Goal: Transaction & Acquisition: Purchase product/service

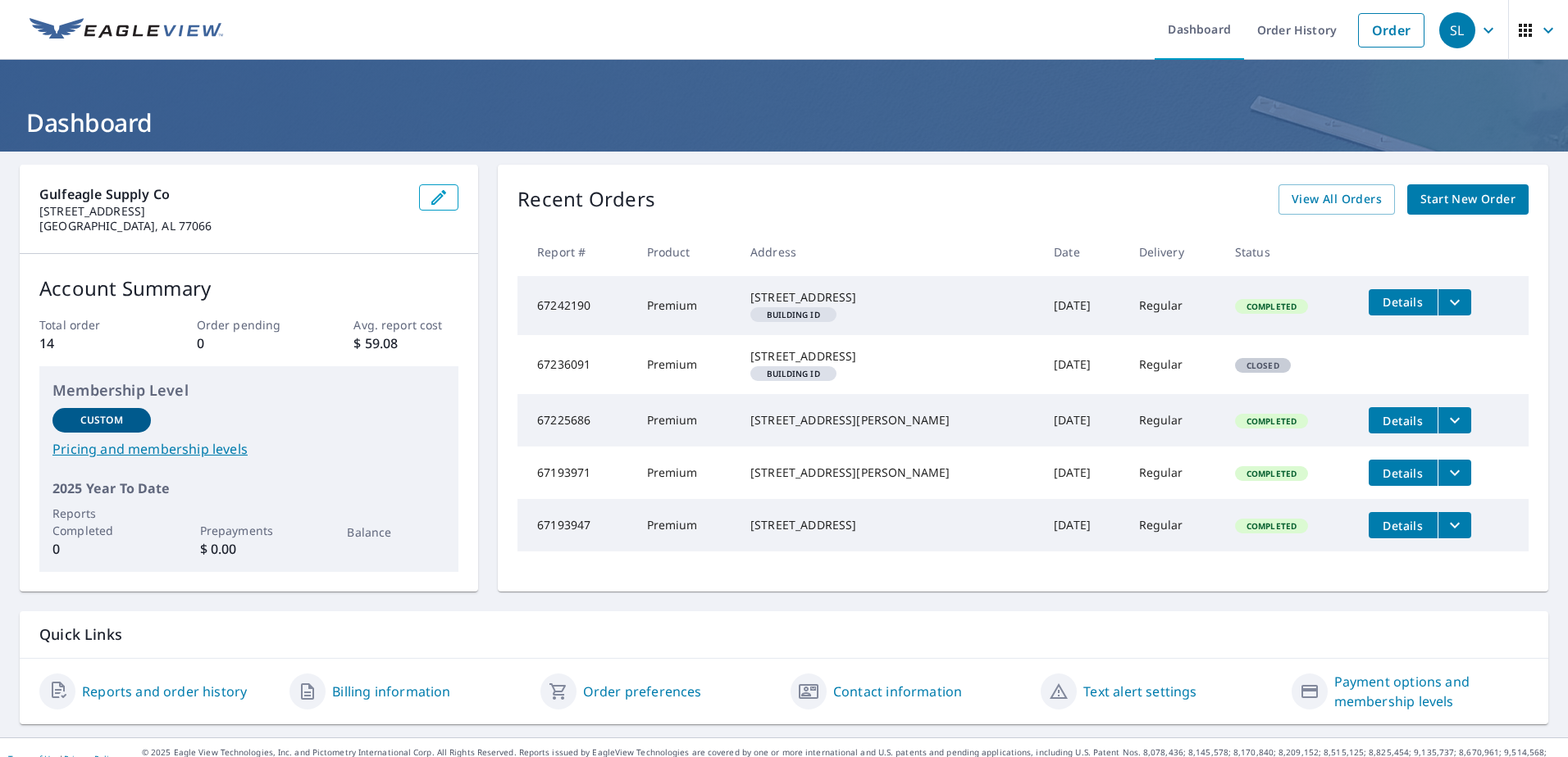
click at [1473, 205] on span "Start New Order" at bounding box center [1468, 199] width 95 height 20
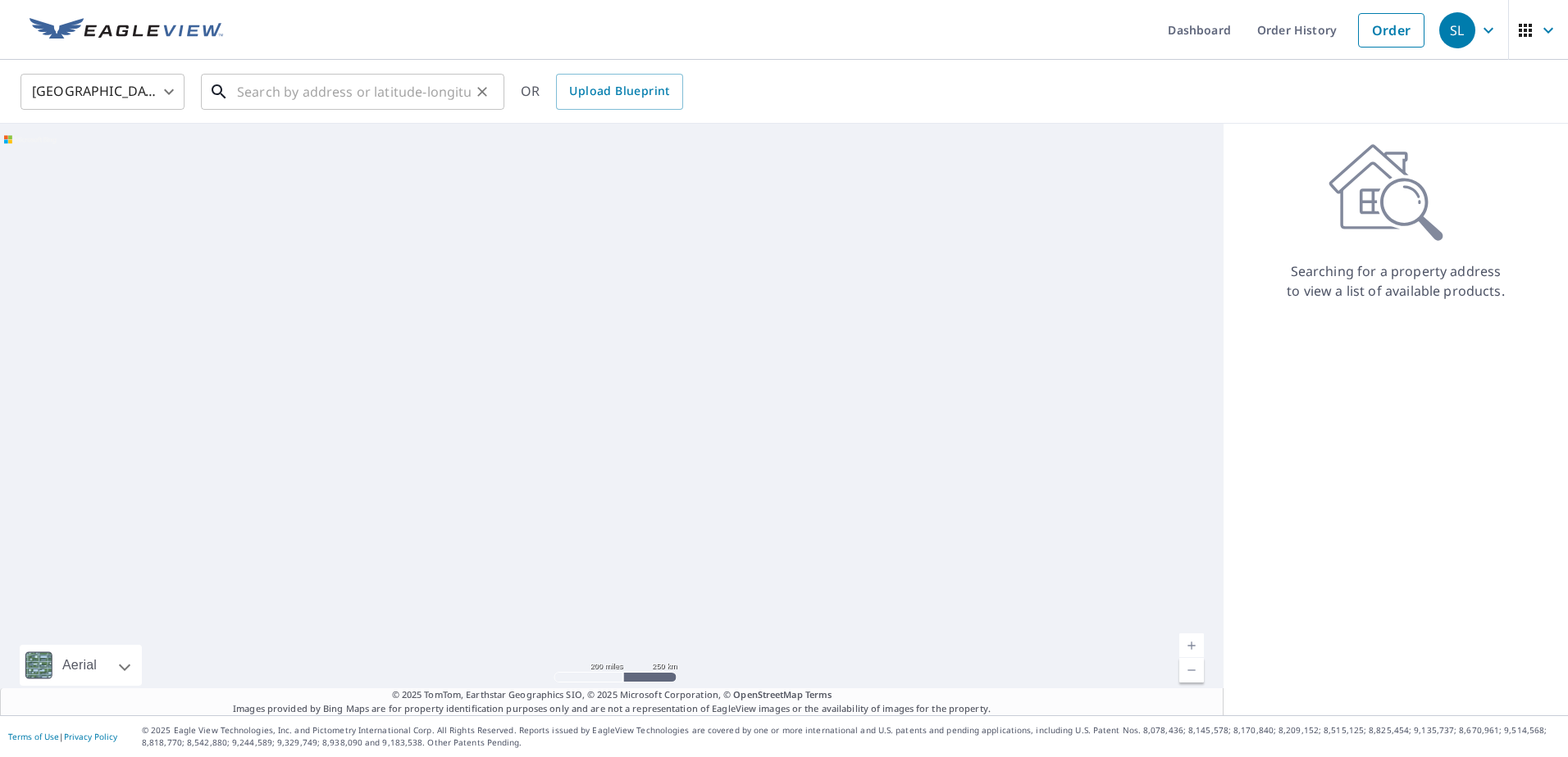
click at [305, 103] on input "text" at bounding box center [354, 92] width 234 height 46
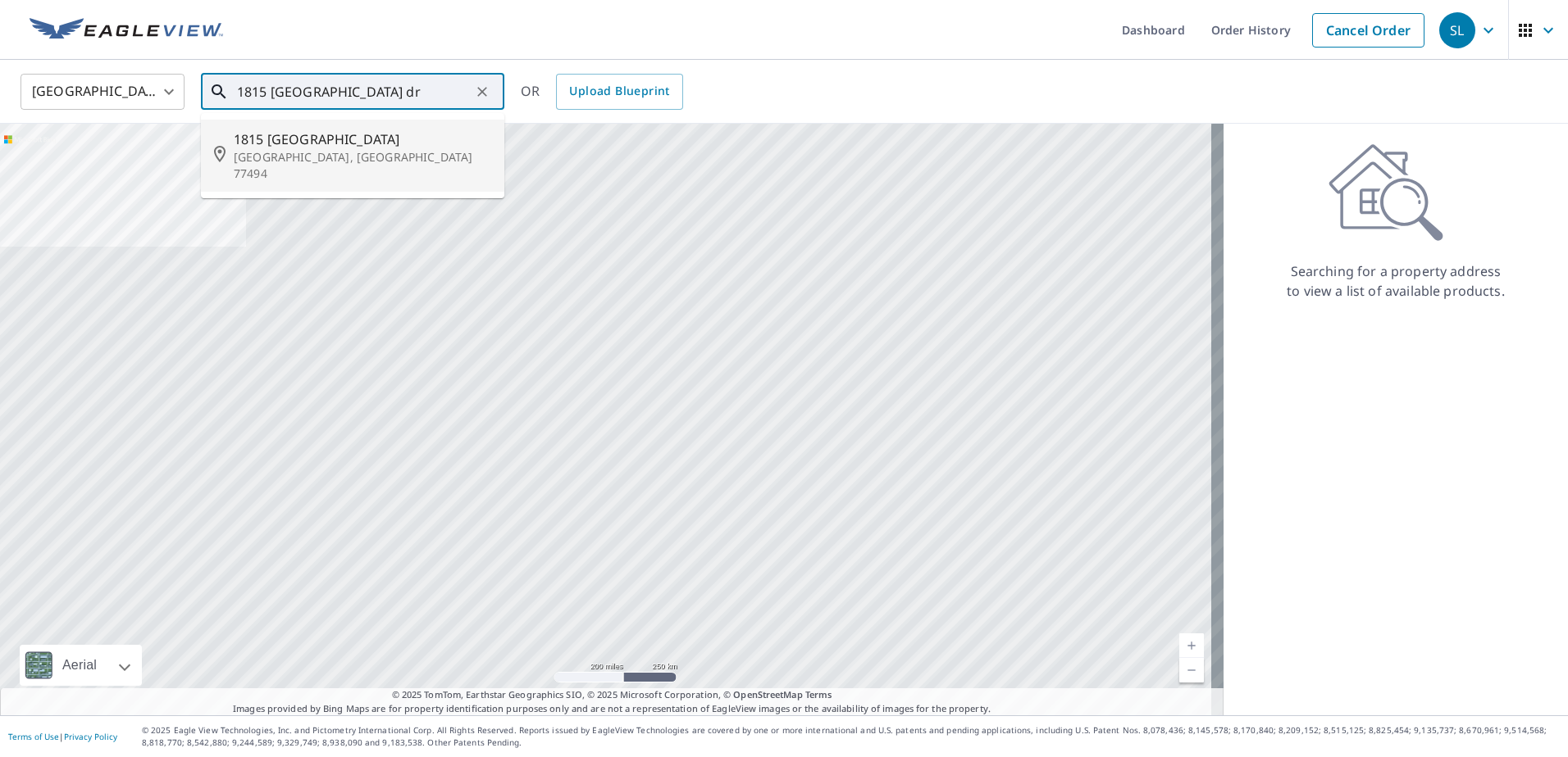
click at [330, 142] on span "1815 [GEOGRAPHIC_DATA]" at bounding box center [363, 139] width 258 height 19
type input "[STREET_ADDRESS][PERSON_NAME]"
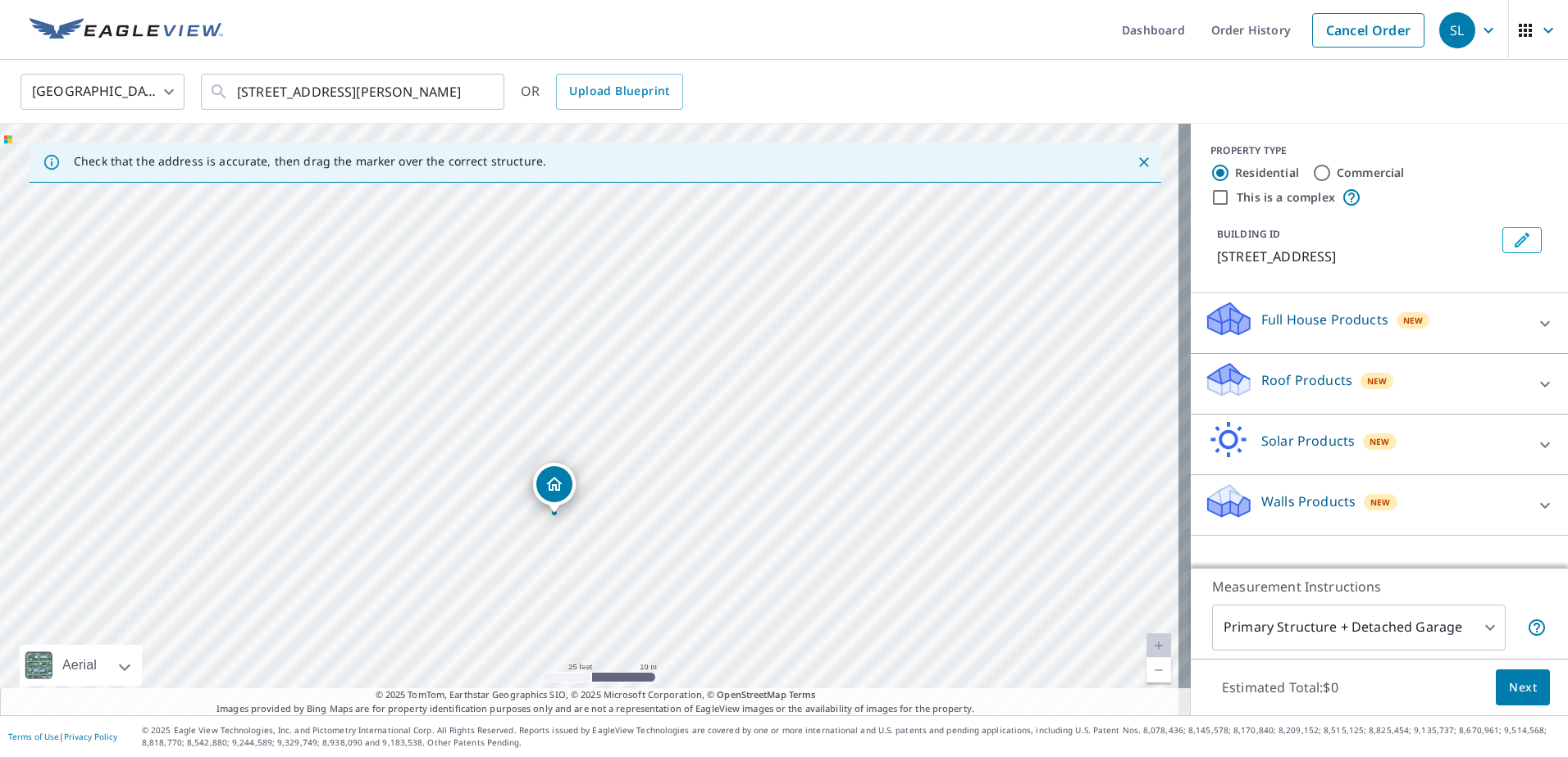
click at [555, 491] on icon "Dropped pin, building 1, Residential property, 1815 Greenway Village Dr Katy, T…" at bounding box center [554, 484] width 20 height 19
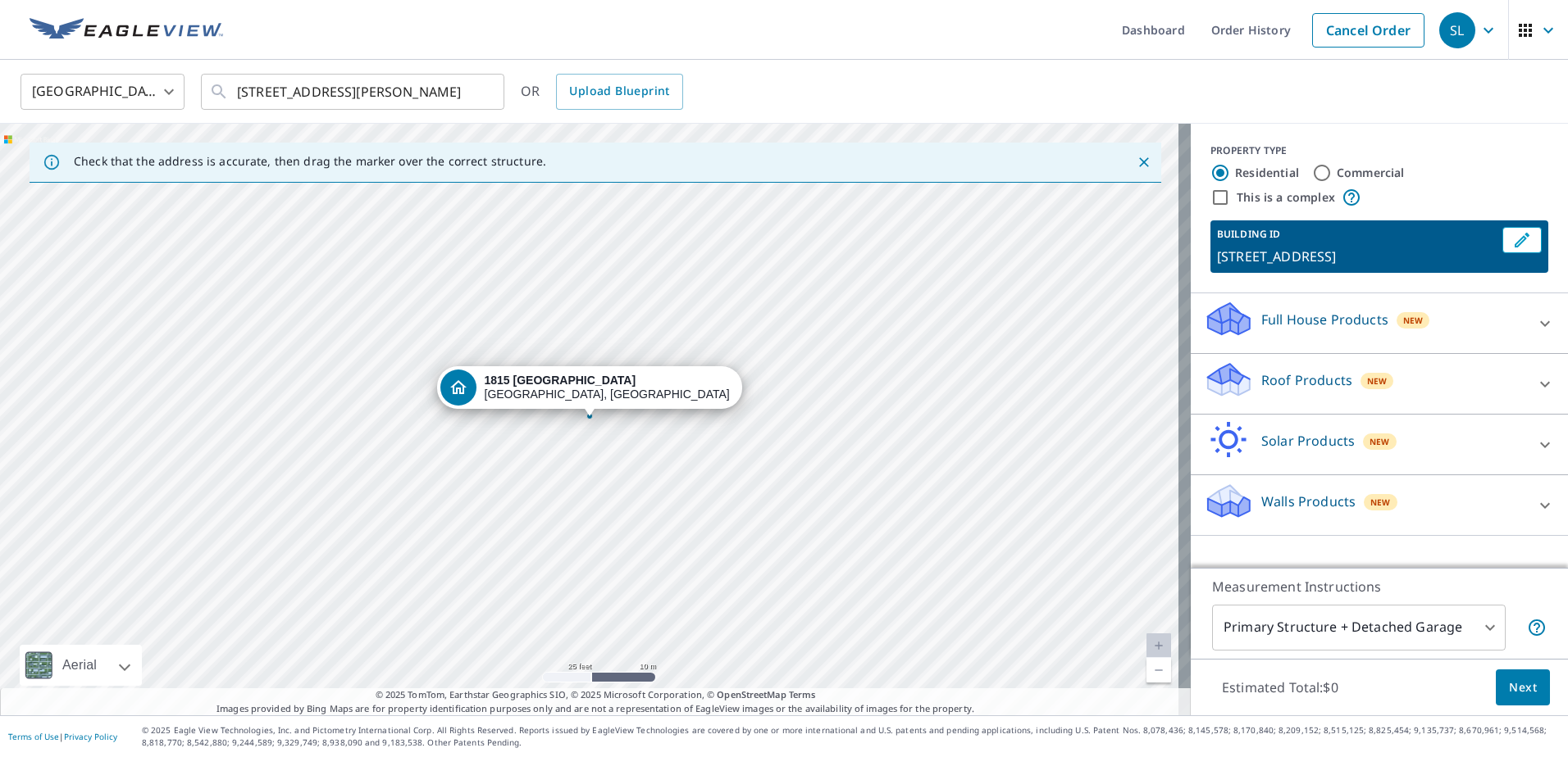
click at [1459, 370] on div "Roof Products New" at bounding box center [1364, 383] width 321 height 47
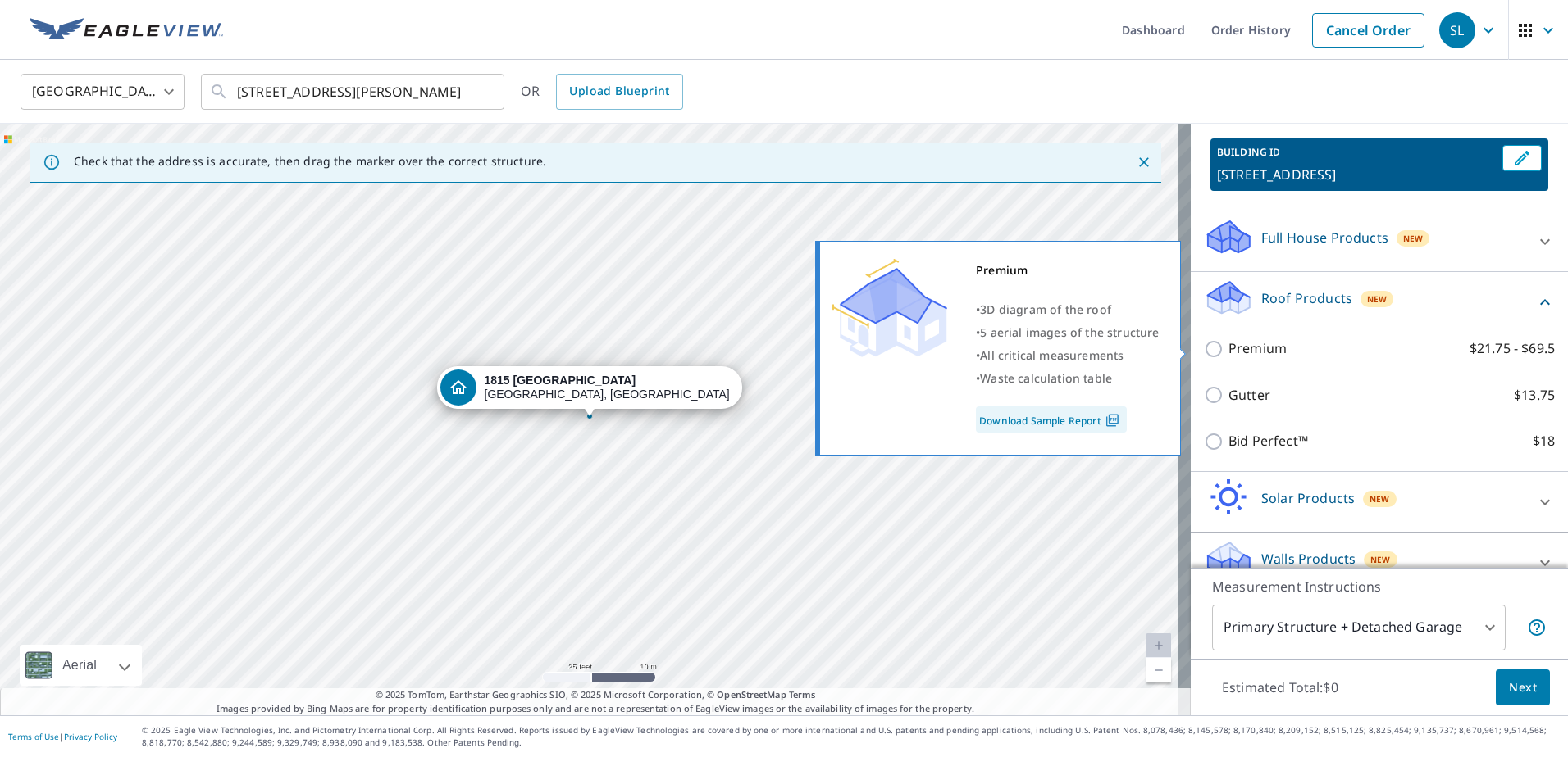
click at [1253, 343] on p "Premium" at bounding box center [1257, 348] width 59 height 20
click at [1228, 343] on input "Premium $21.75 - $69.5" at bounding box center [1215, 348] width 25 height 19
checkbox input "true"
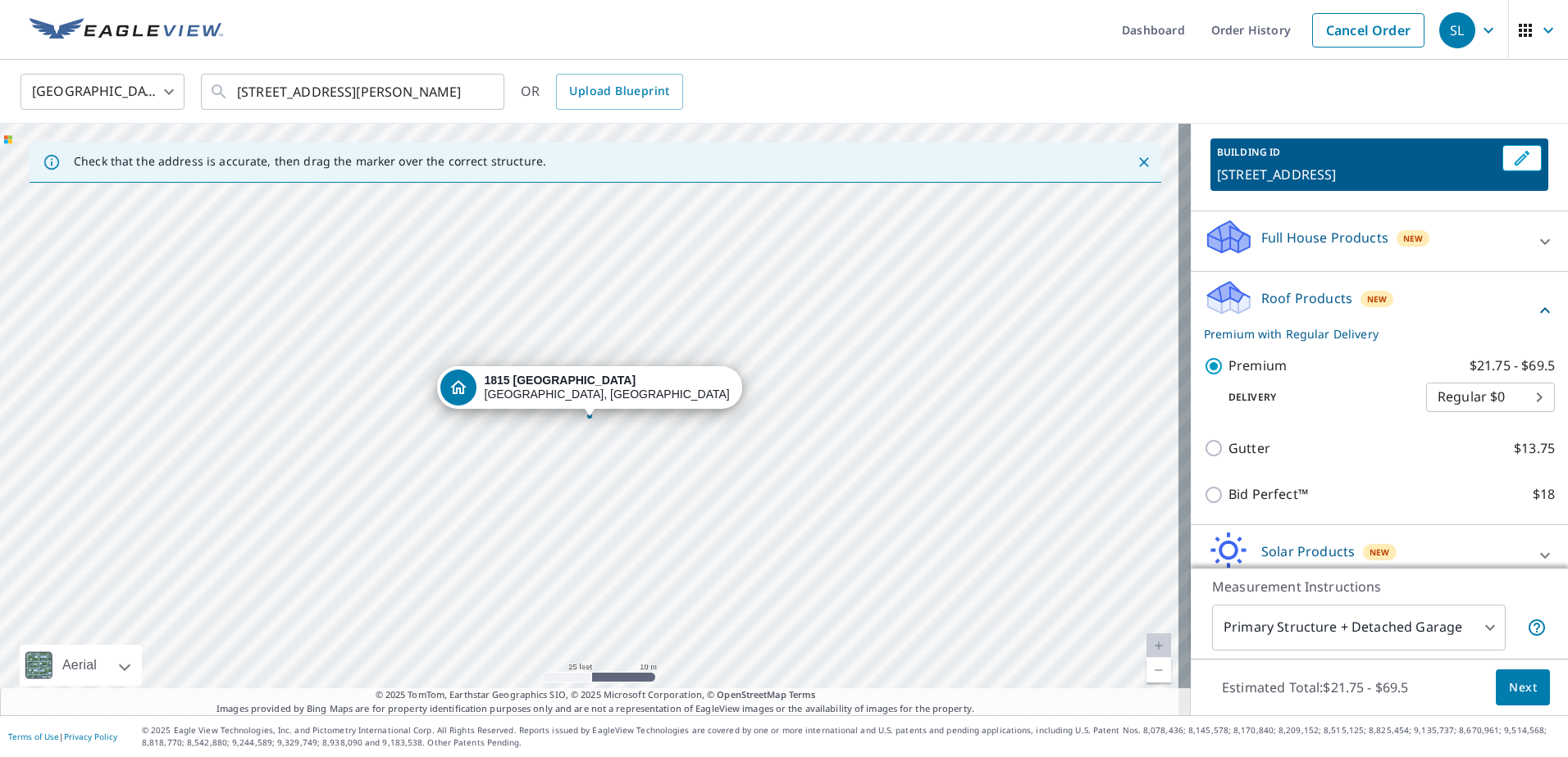
scroll to position [161, 0]
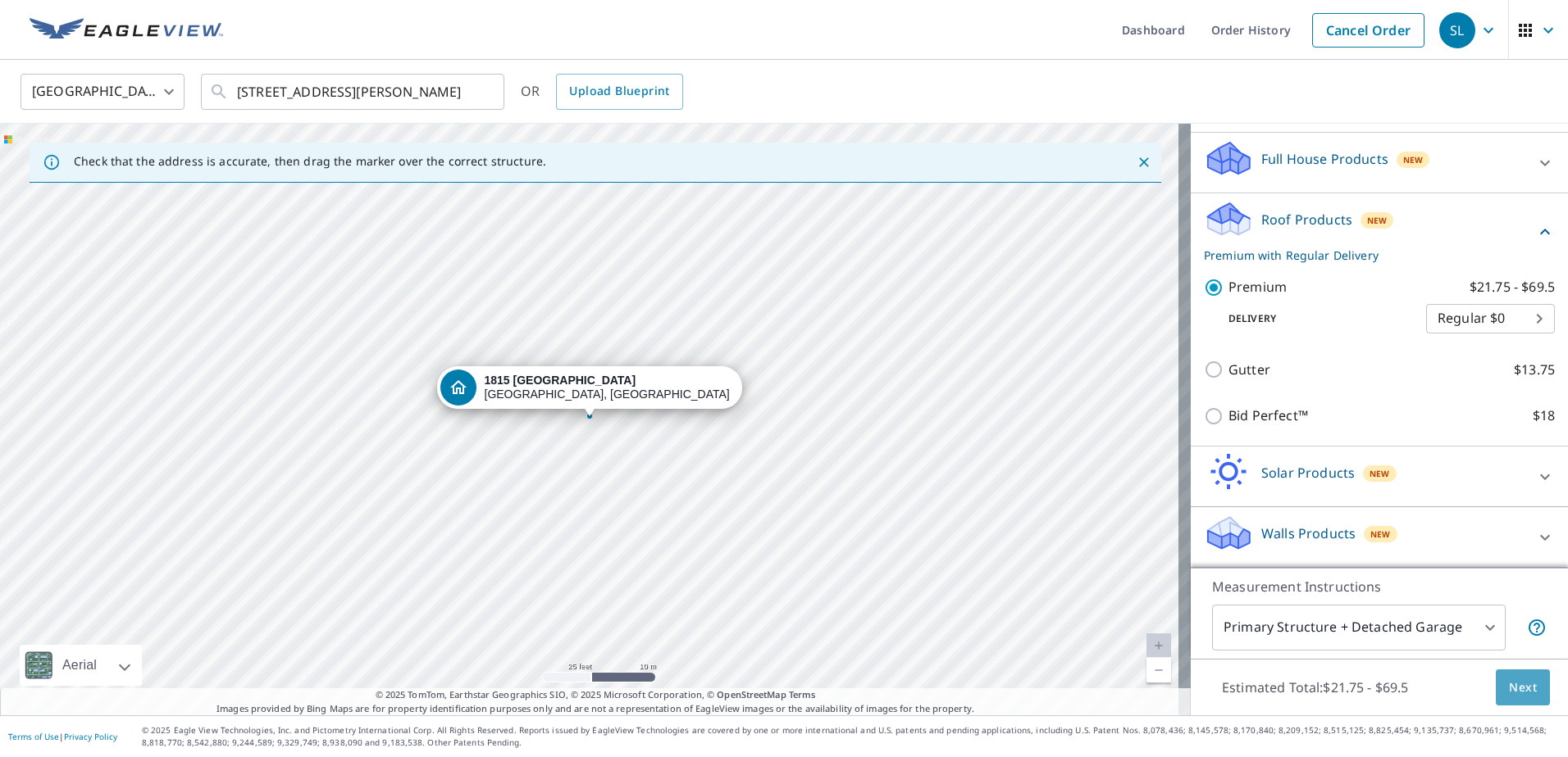
click at [1501, 675] on button "Next" at bounding box center [1523, 688] width 54 height 37
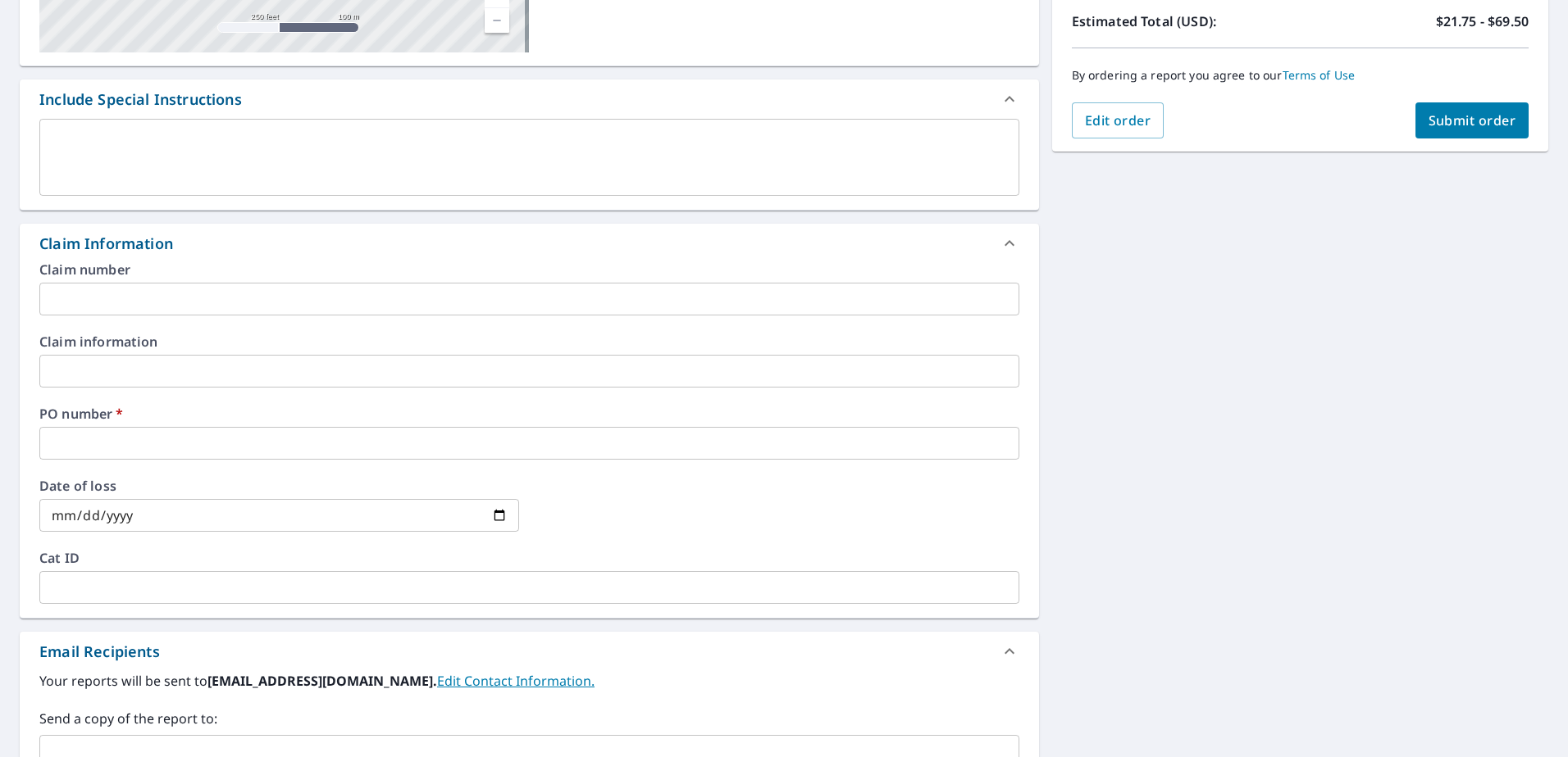
scroll to position [409, 0]
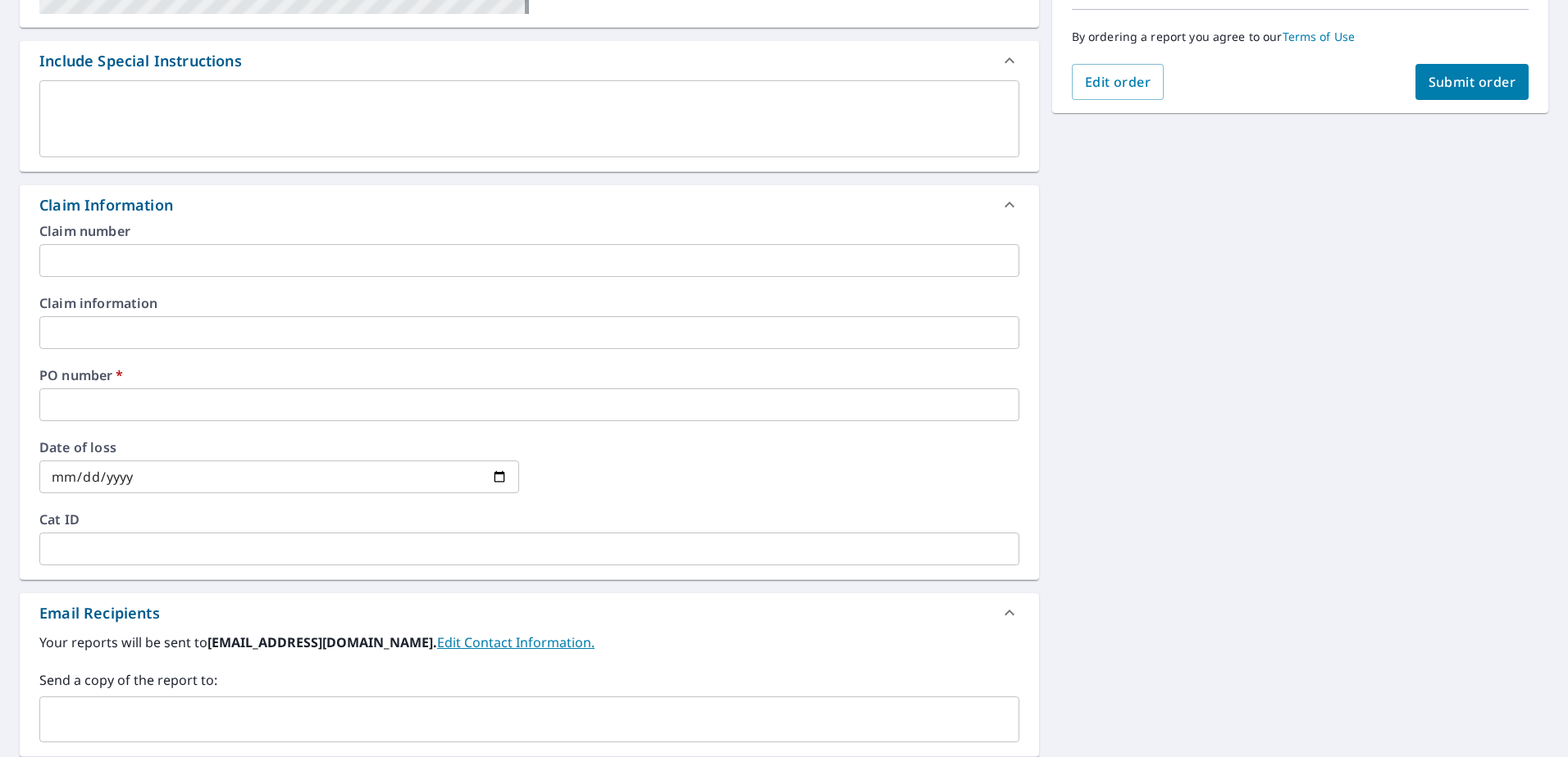
click at [111, 401] on input "text" at bounding box center [528, 404] width 979 height 33
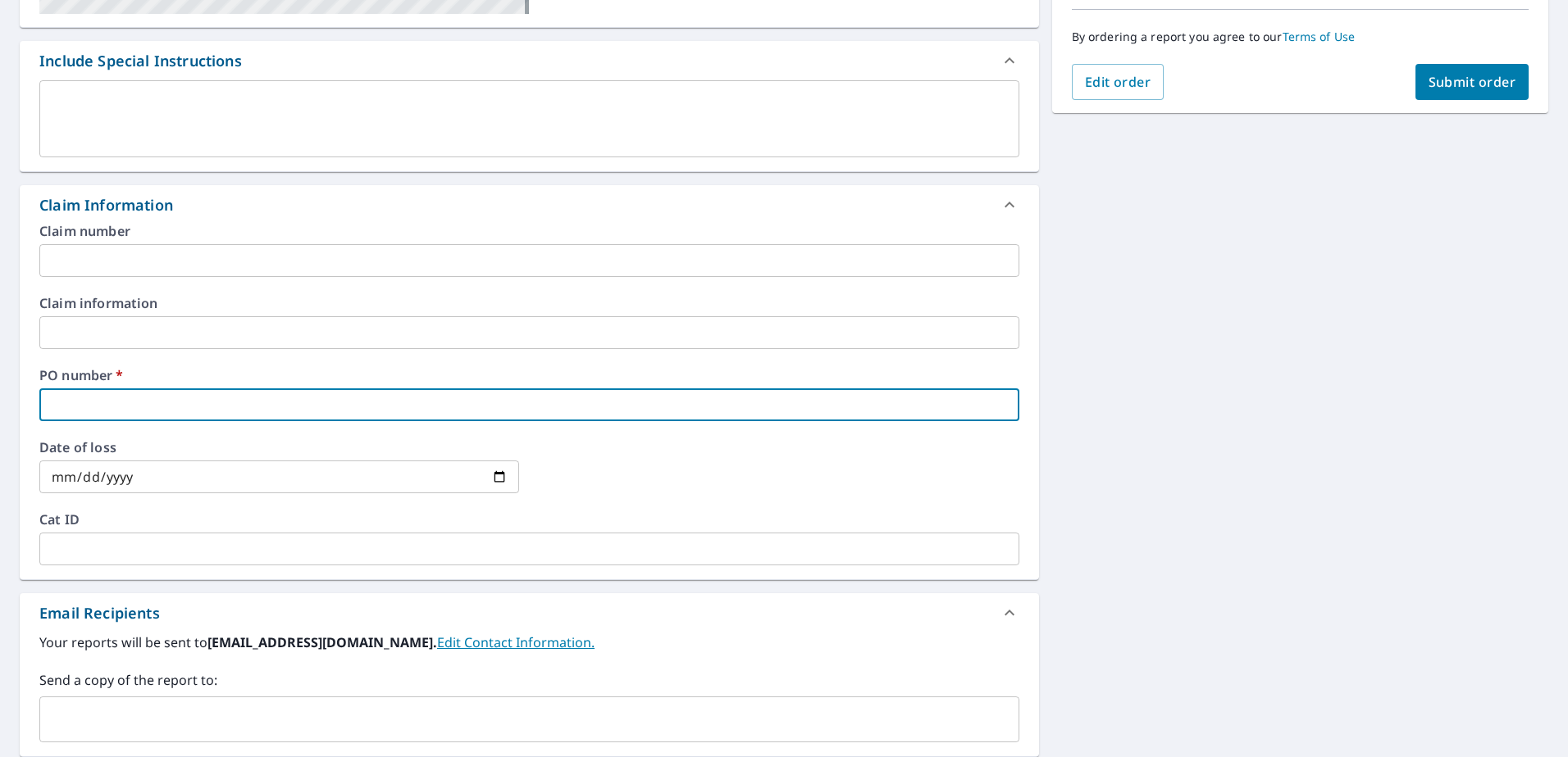
type input "J"
checkbox input "true"
type input "JF"
checkbox input "true"
type input "JF"
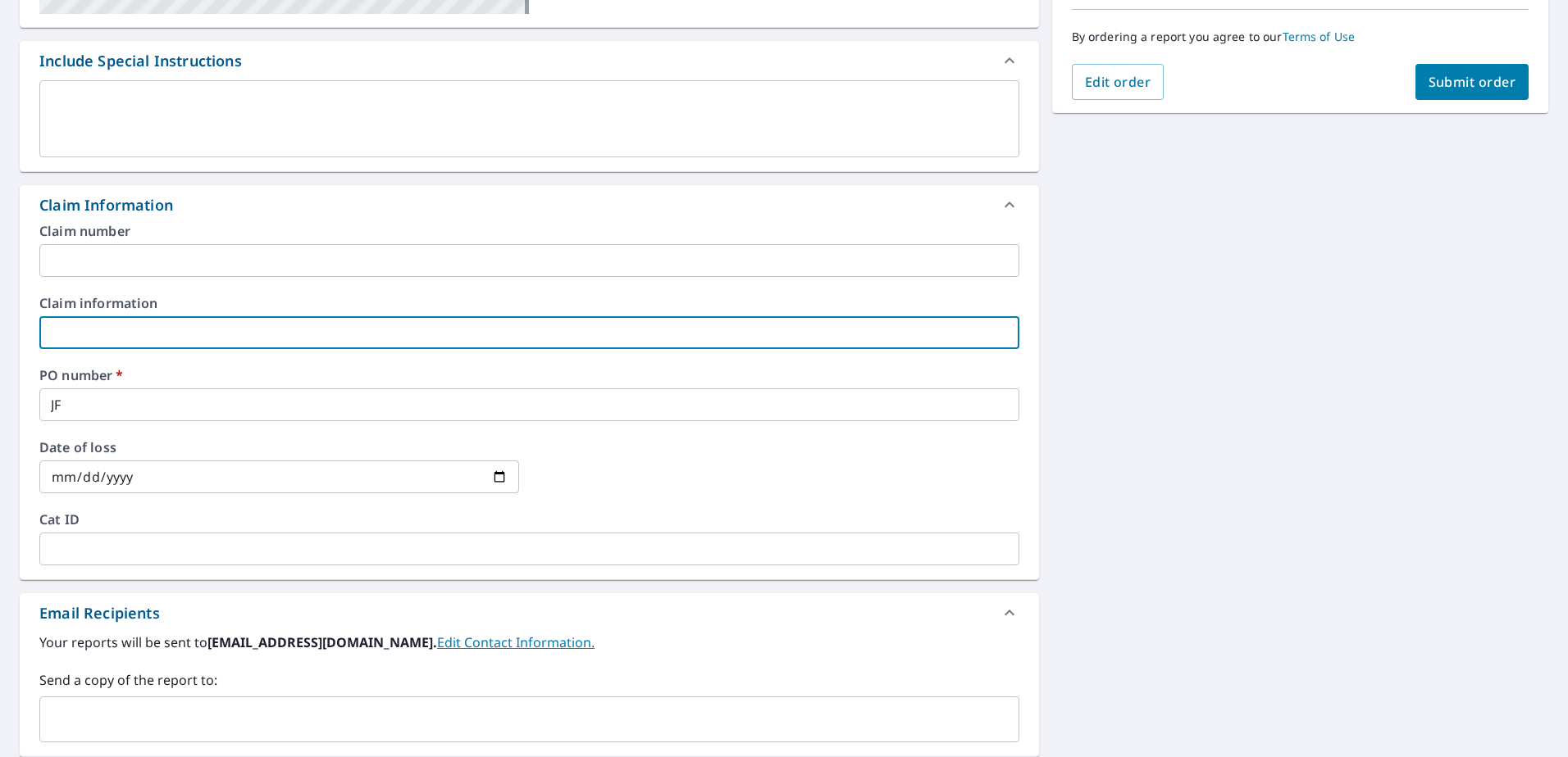
click at [92, 326] on input "text" at bounding box center [528, 332] width 979 height 33
type input "T"
checkbox input "true"
type input "Th"
checkbox input "true"
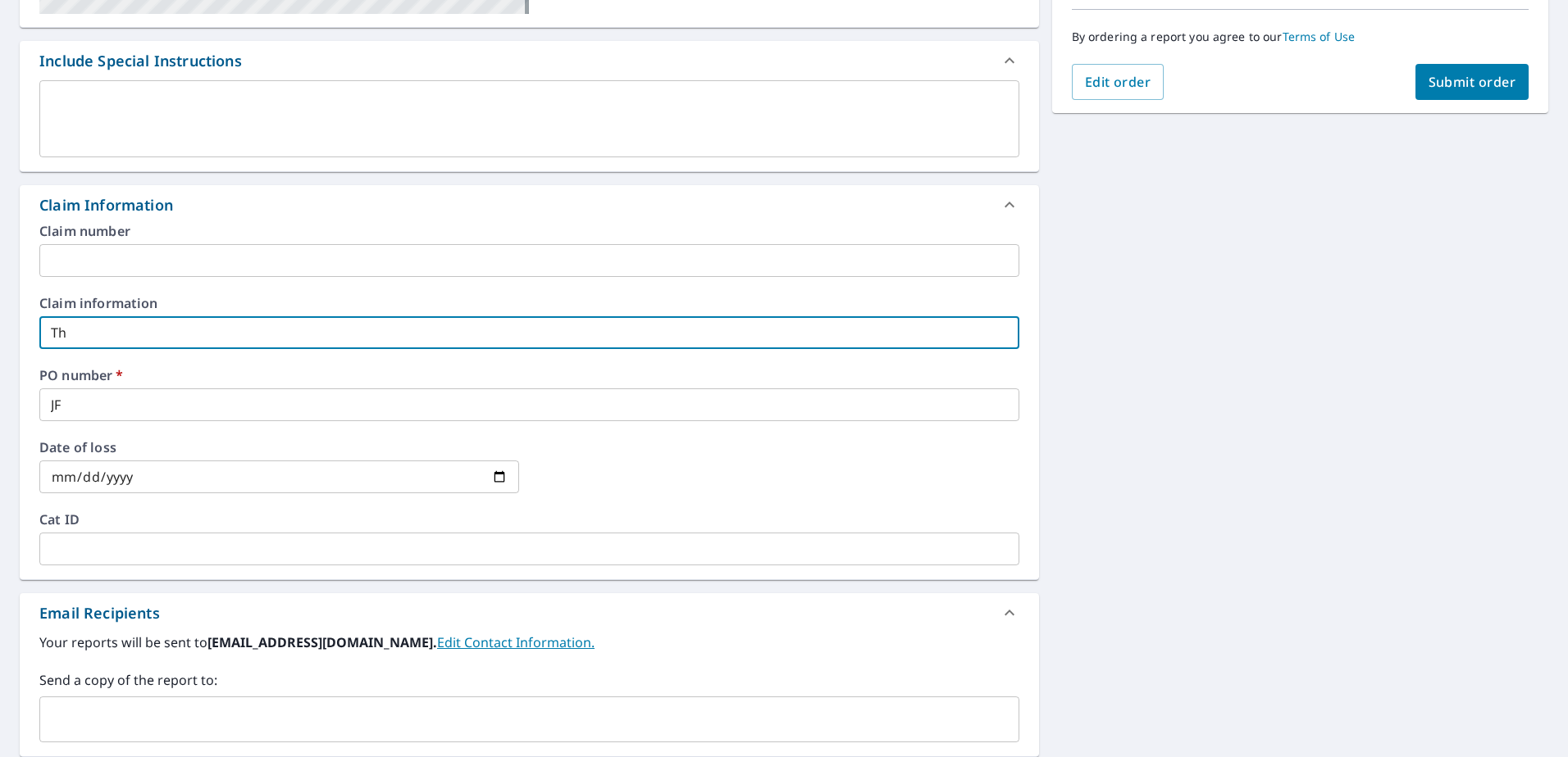
type input "The"
checkbox input "true"
type input "The"
checkbox input "true"
type input "The R"
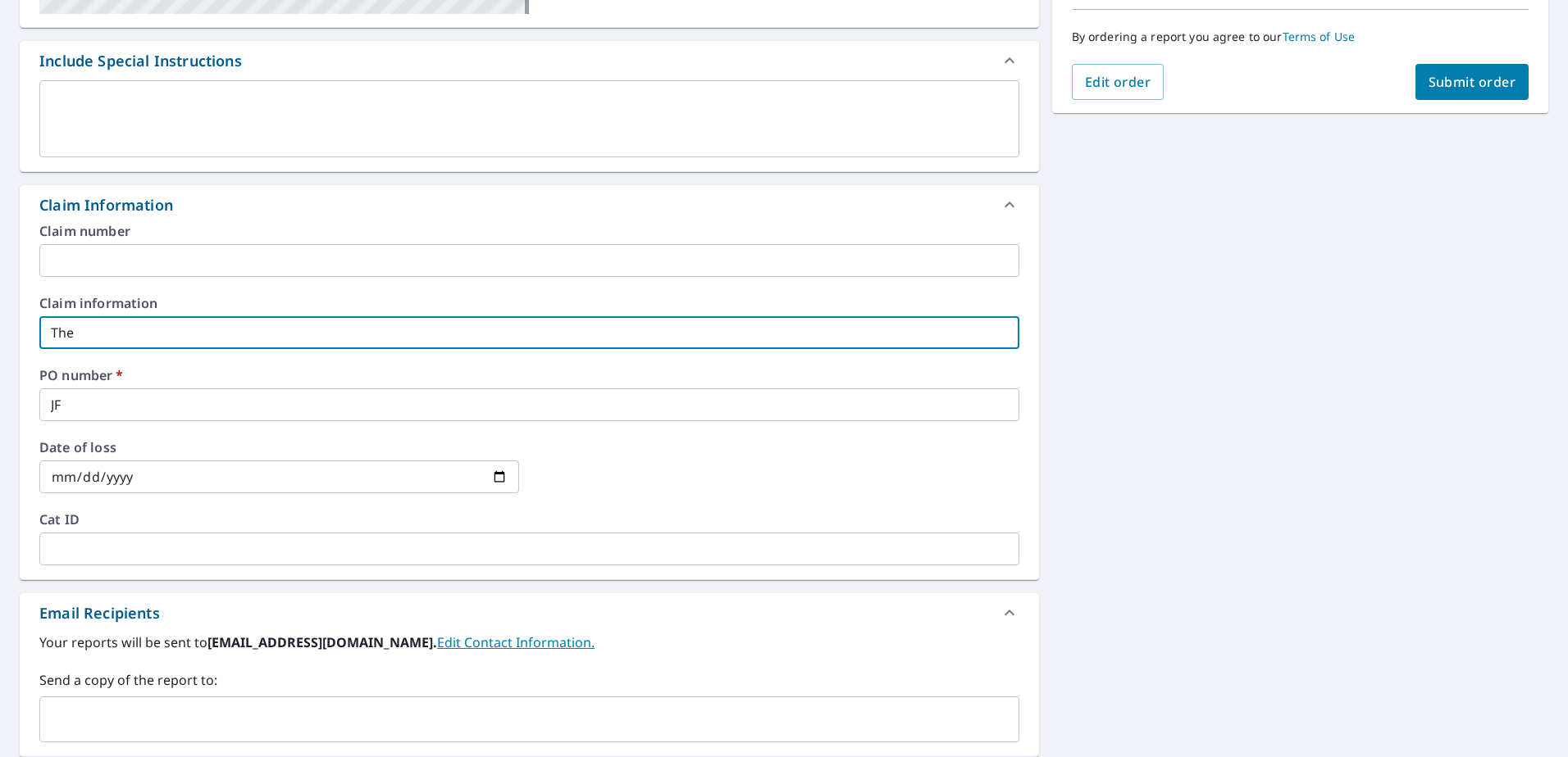
checkbox input "true"
type input "The Ro"
checkbox input "true"
type input "The Roo"
checkbox input "true"
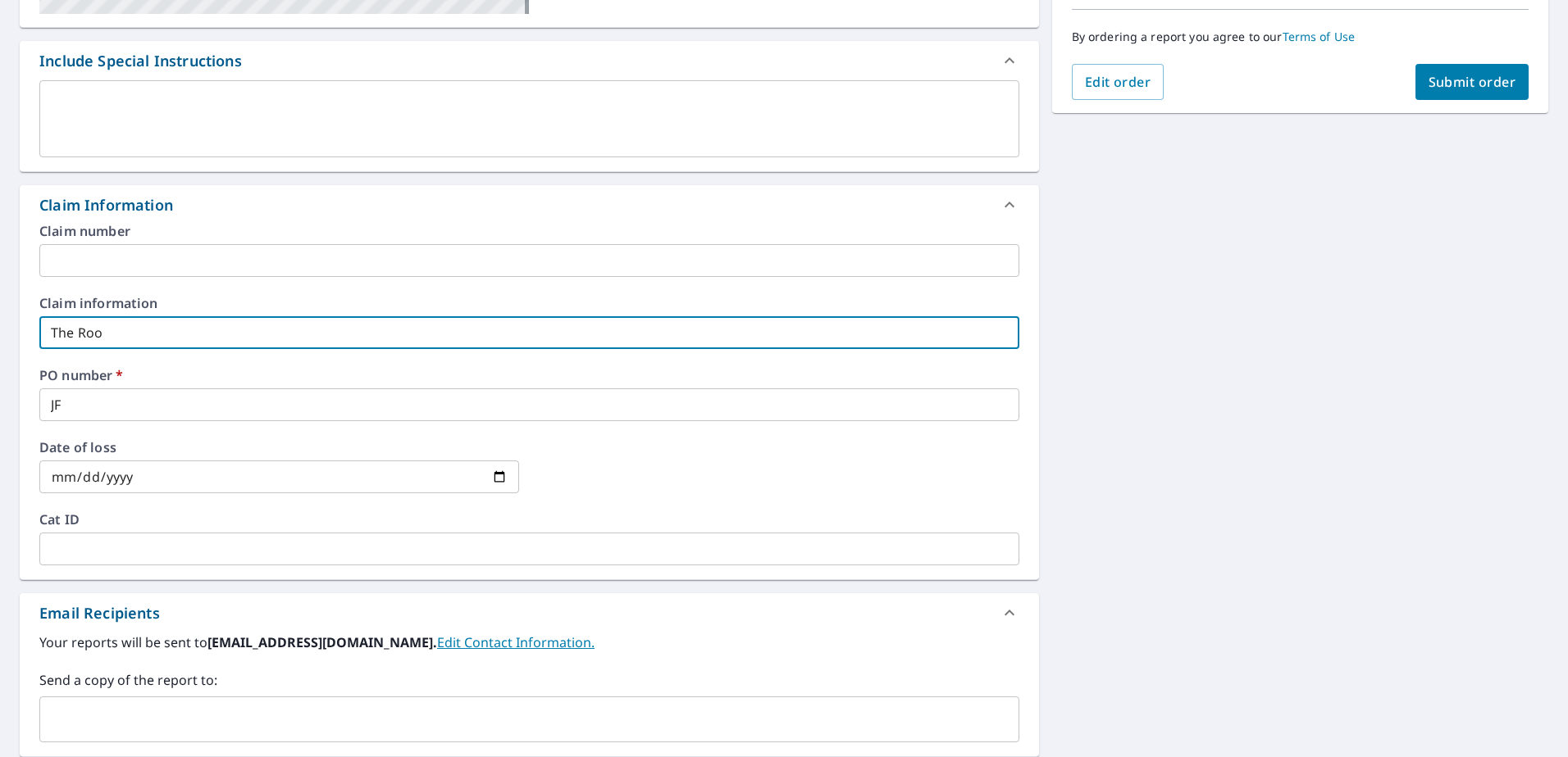
type input "The Roof"
checkbox input "true"
type input "The Roof"
checkbox input "true"
type input "The Roof M"
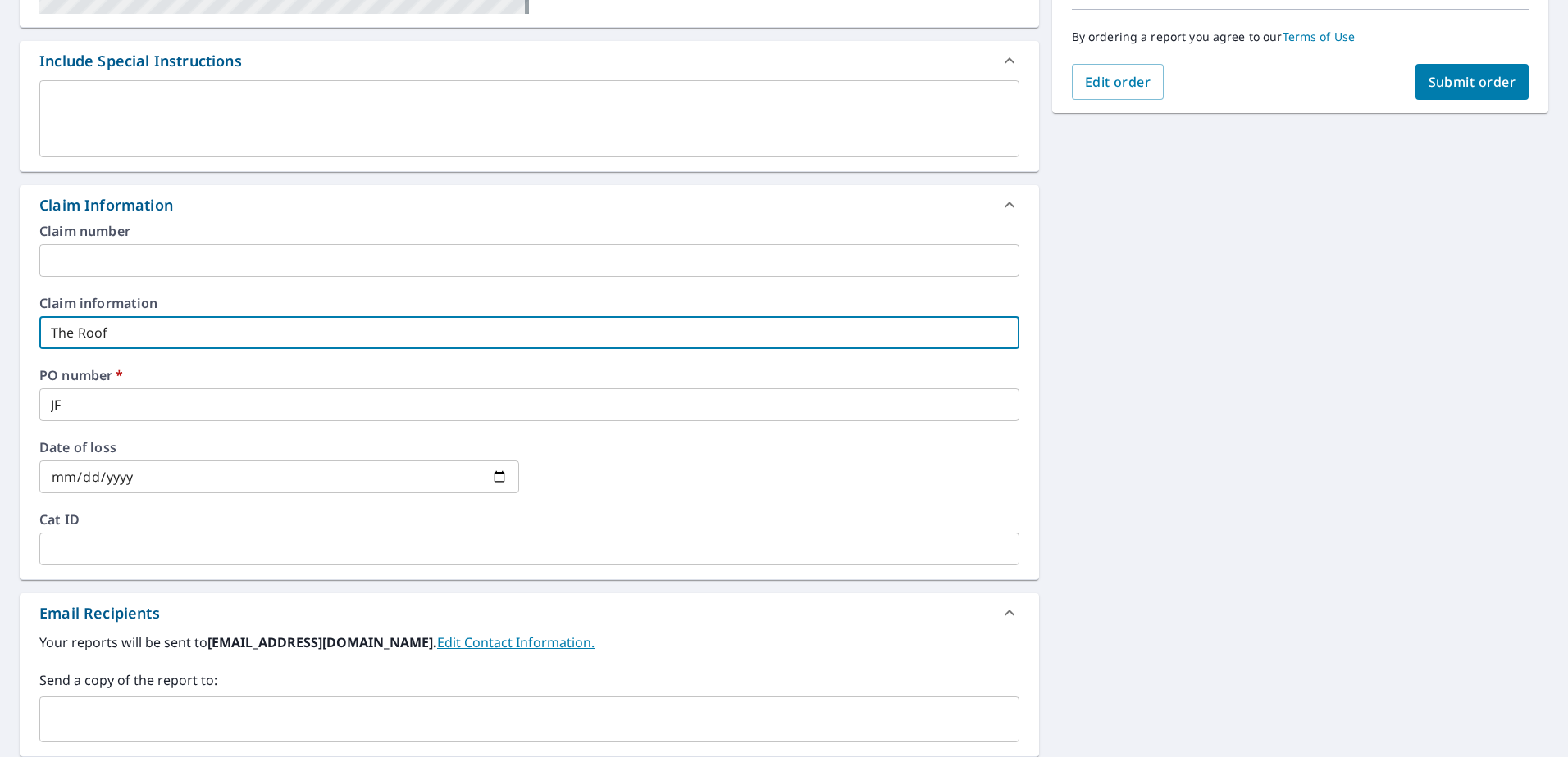
checkbox input "true"
type input "The Roof Ma"
checkbox input "true"
type input "The Roof Man"
checkbox input "true"
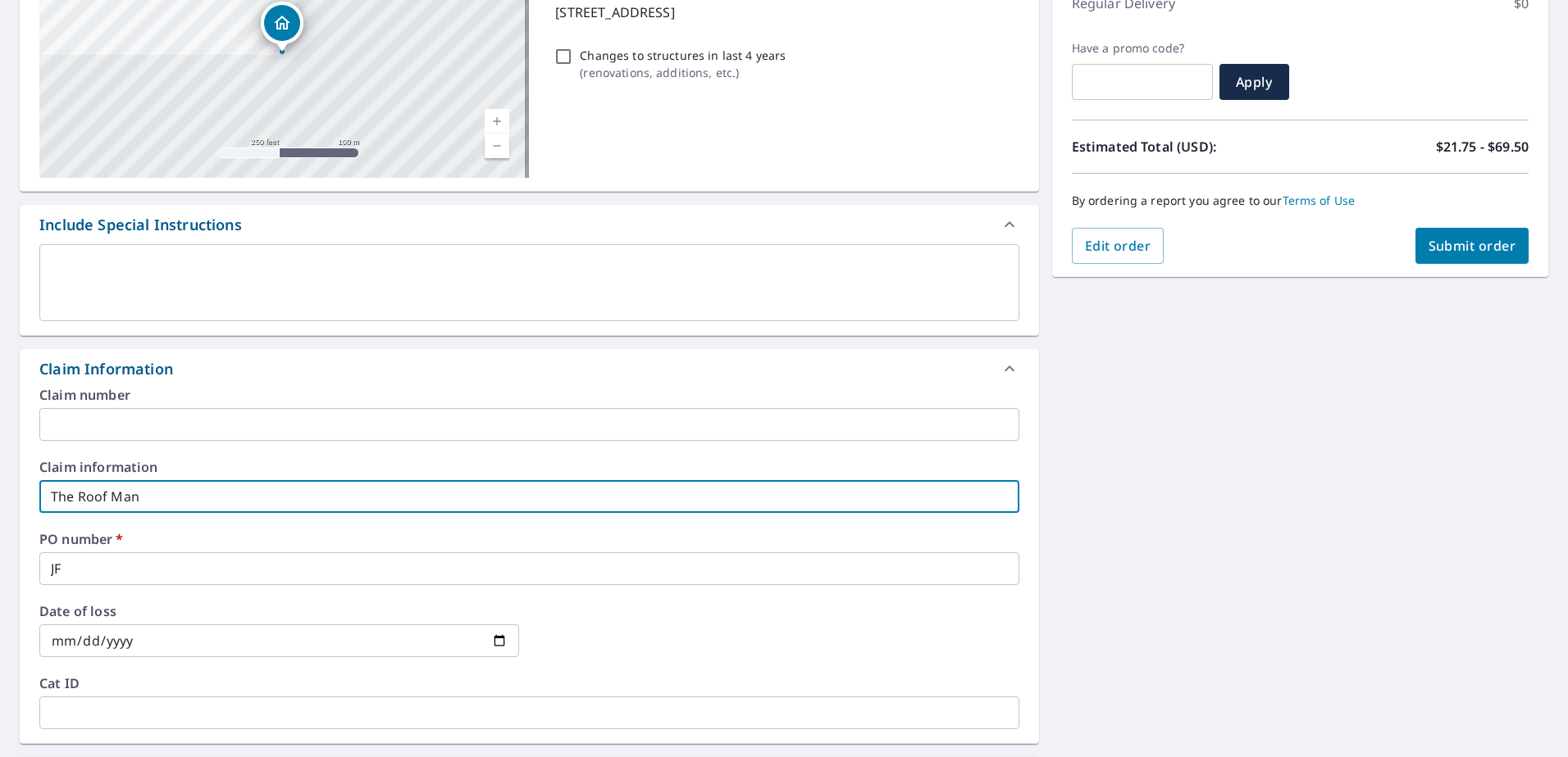
scroll to position [0, 0]
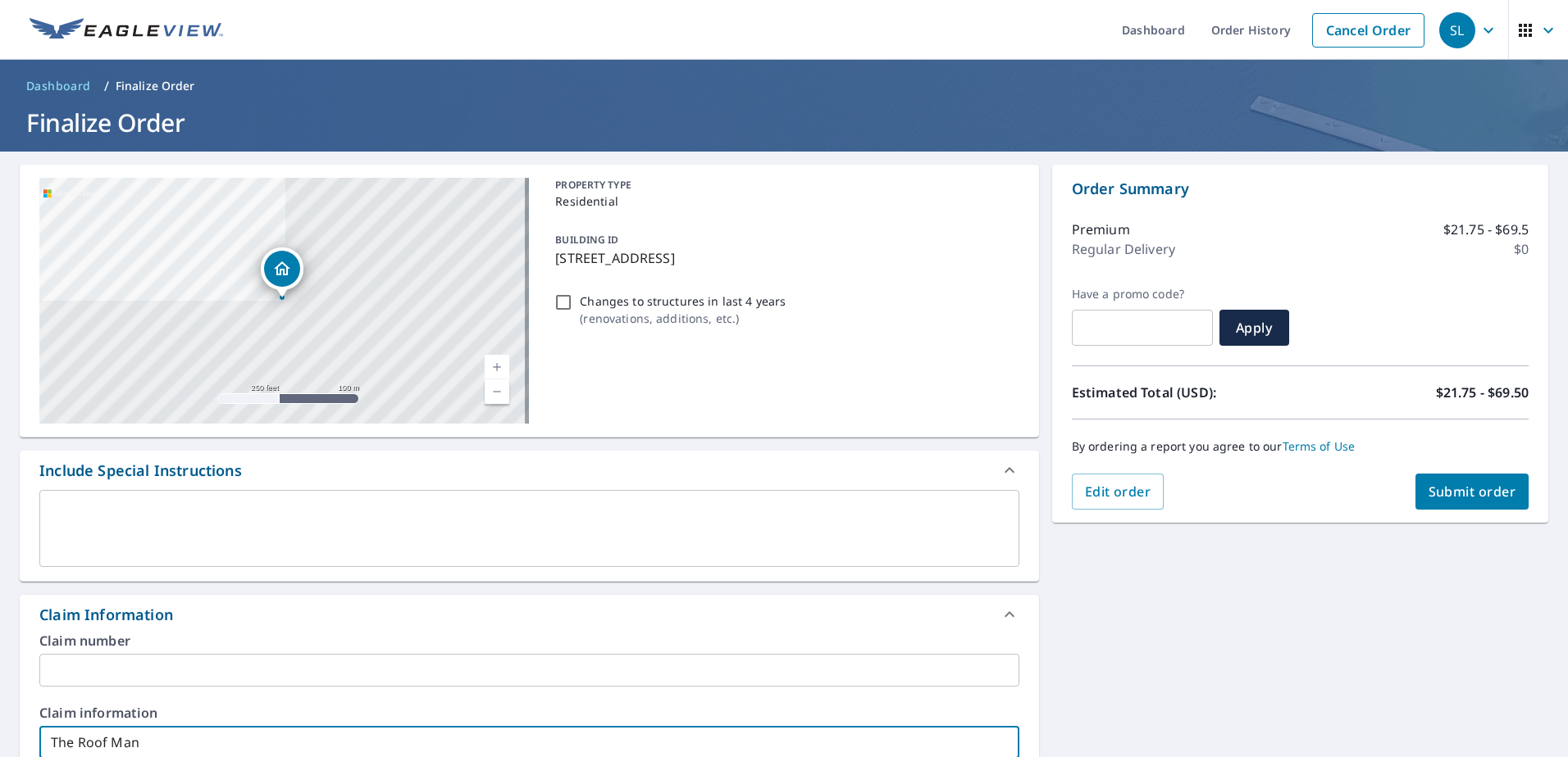
type input "The Roof Man"
click at [1458, 483] on span "Submit order" at bounding box center [1471, 492] width 87 height 18
checkbox input "true"
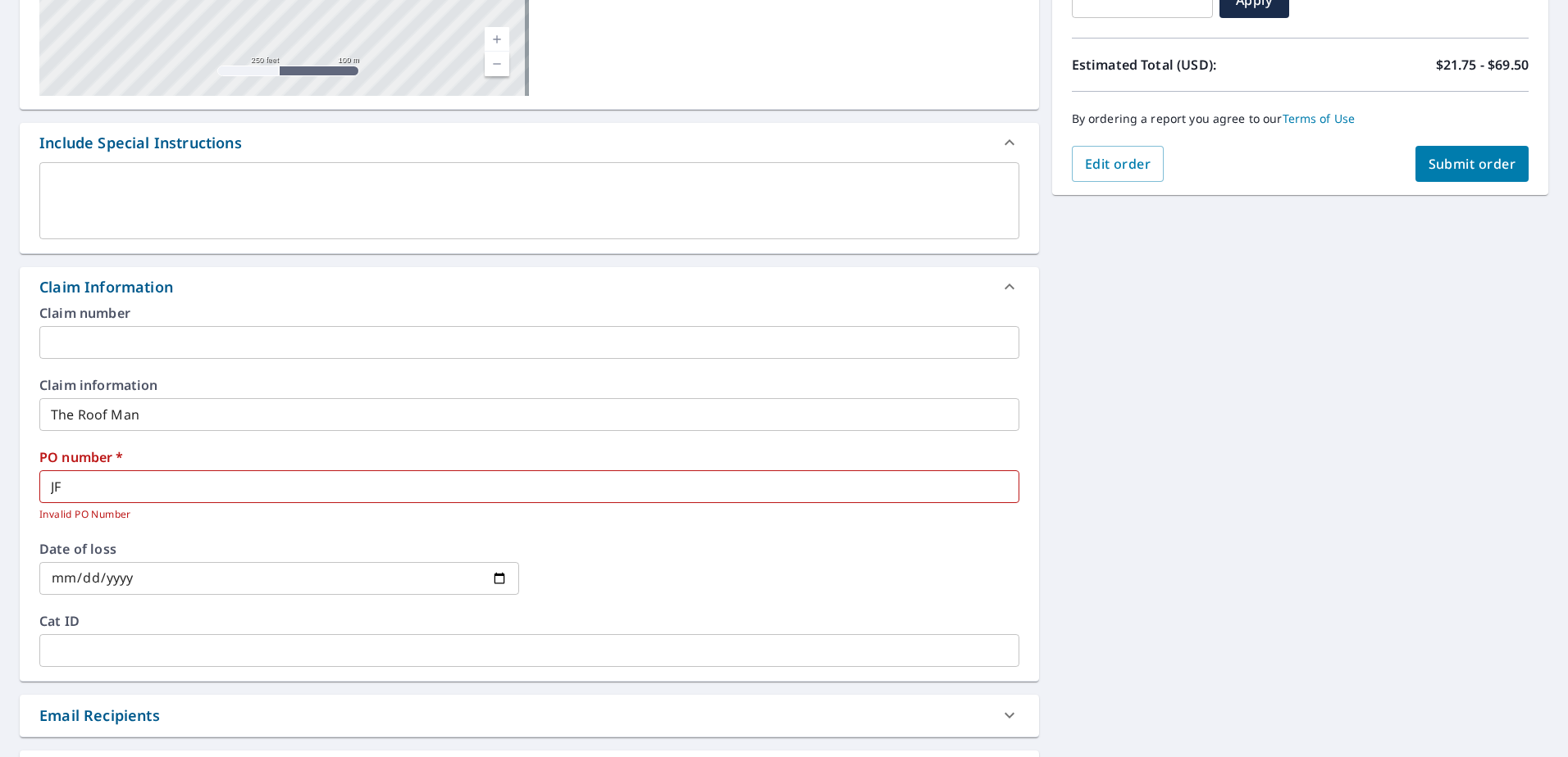
scroll to position [409, 0]
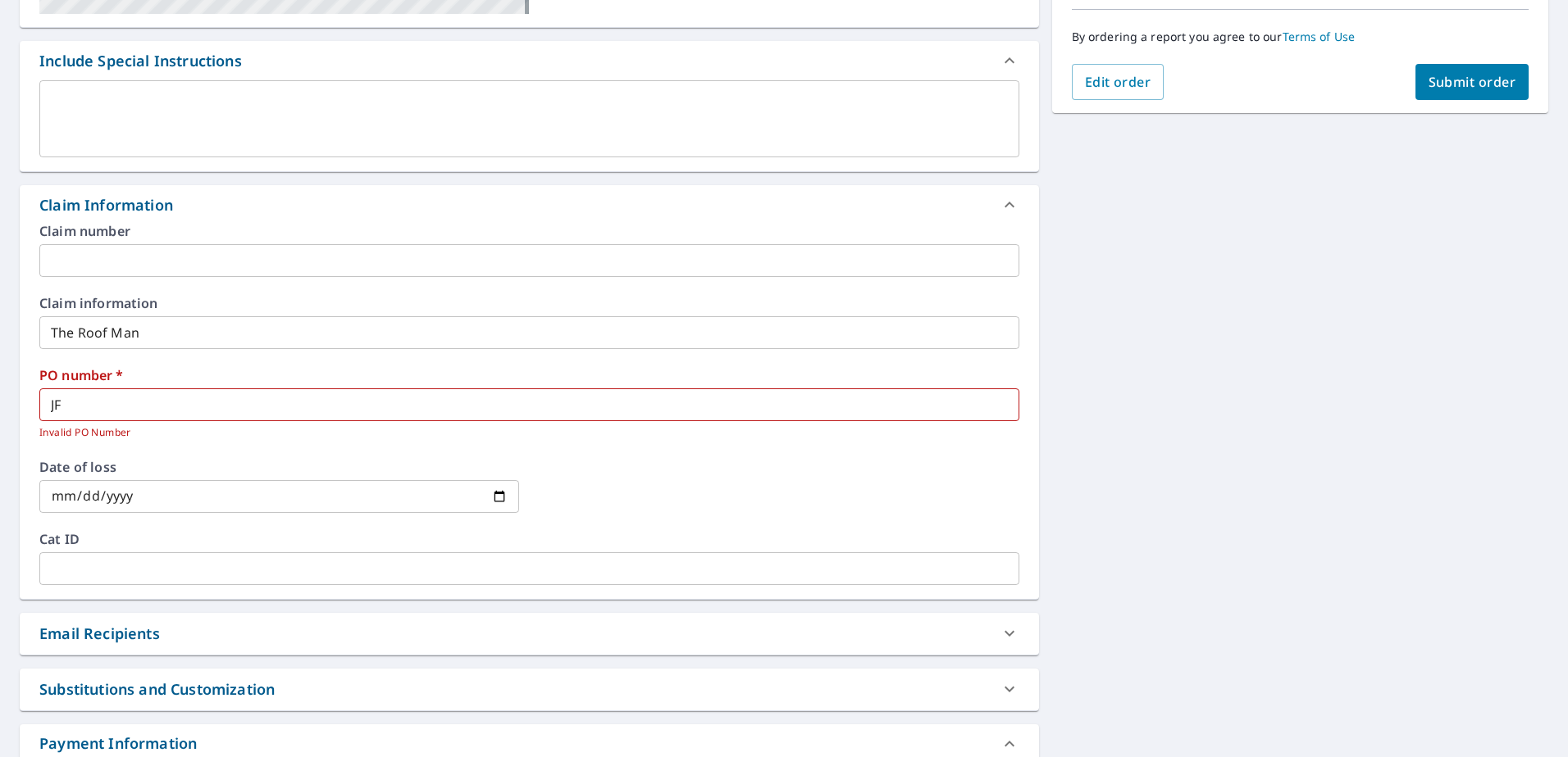
click at [83, 403] on input "JF" at bounding box center [528, 404] width 979 height 33
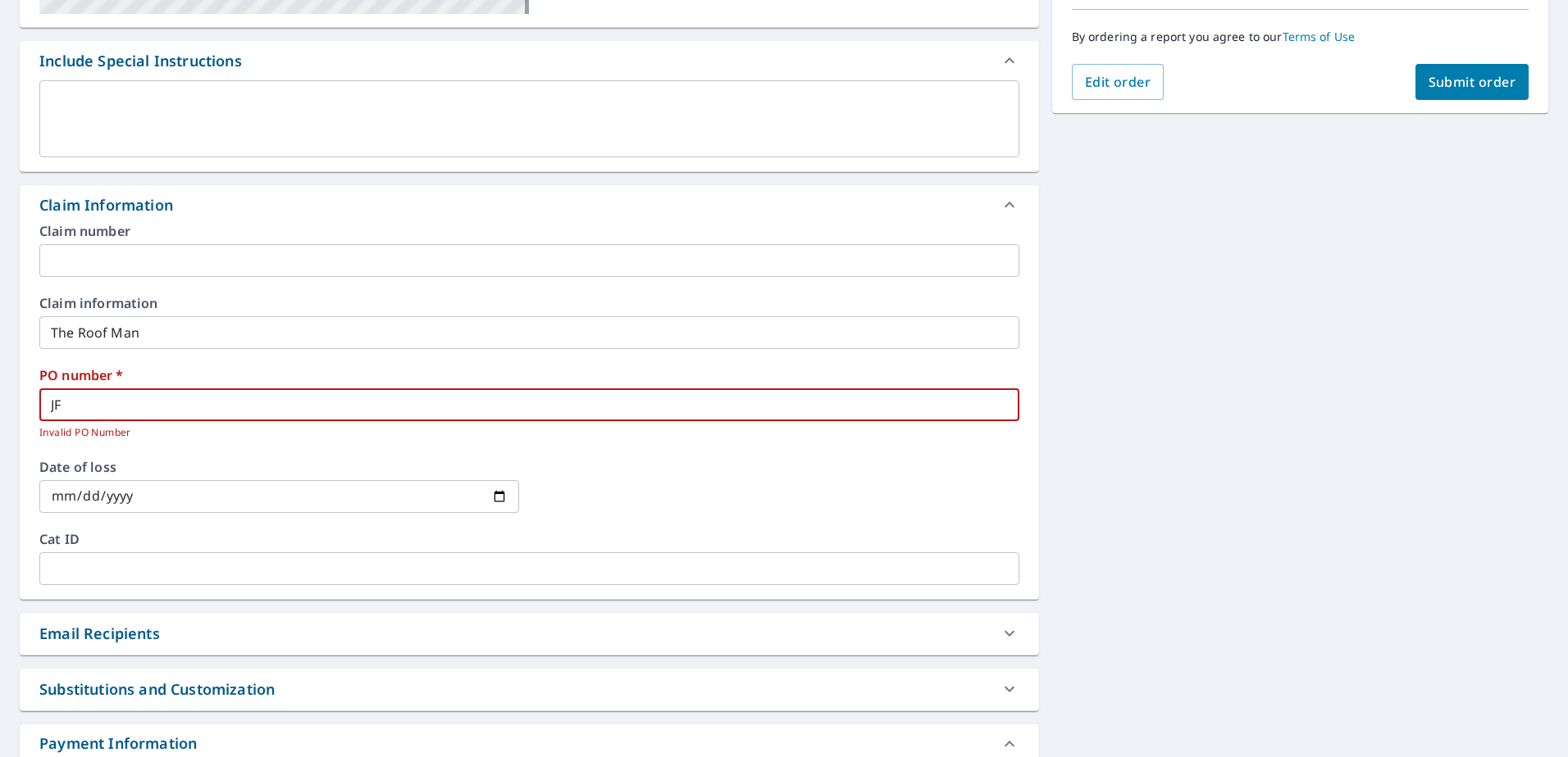
type input "J"
checkbox input "true"
type input "p"
checkbox input "true"
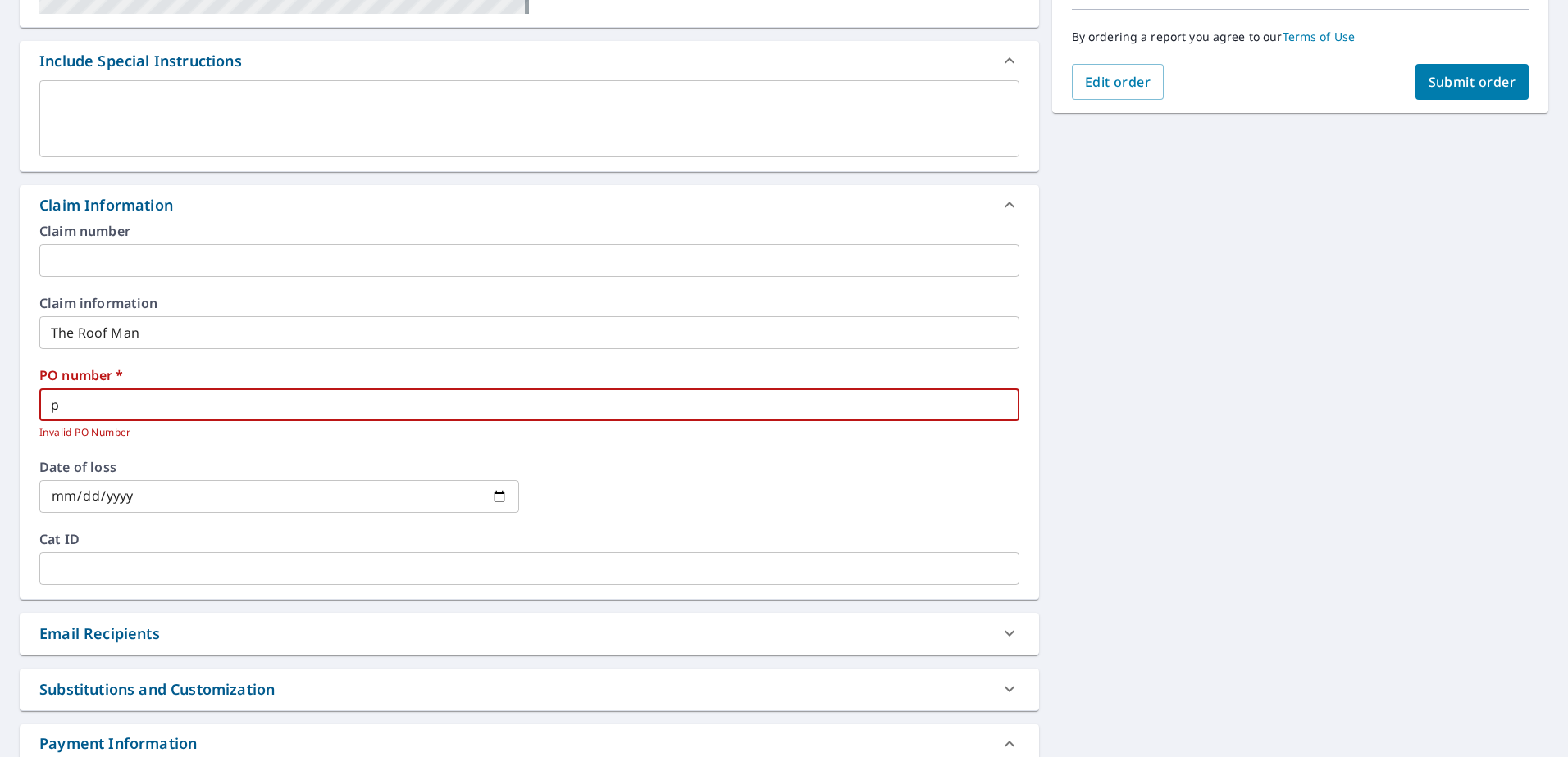
type input "p0"
checkbox input "true"
type input "p00"
checkbox input "true"
type input "p000"
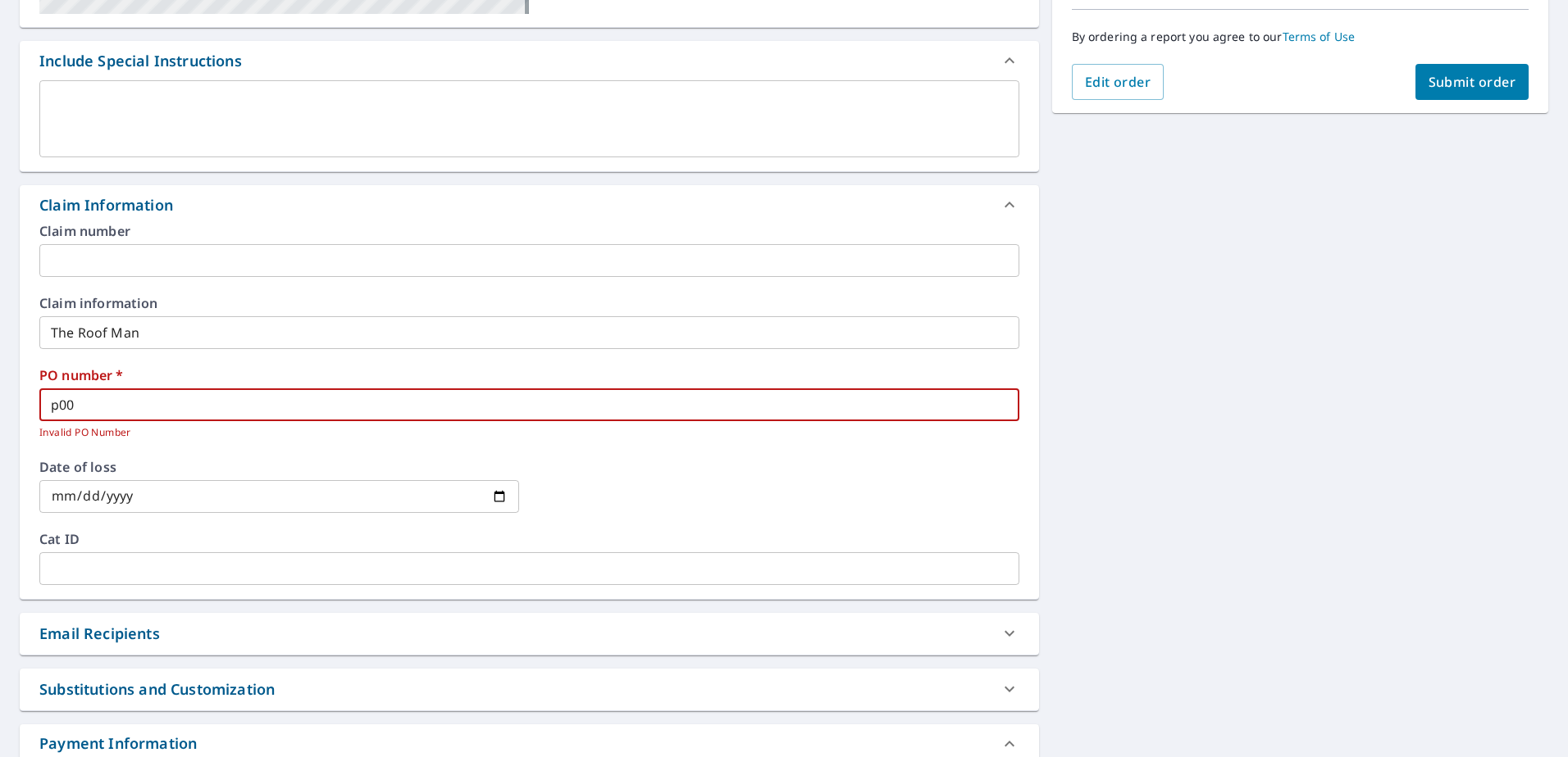
checkbox input "true"
type input "p0002"
checkbox input "true"
type input "p00028"
checkbox input "true"
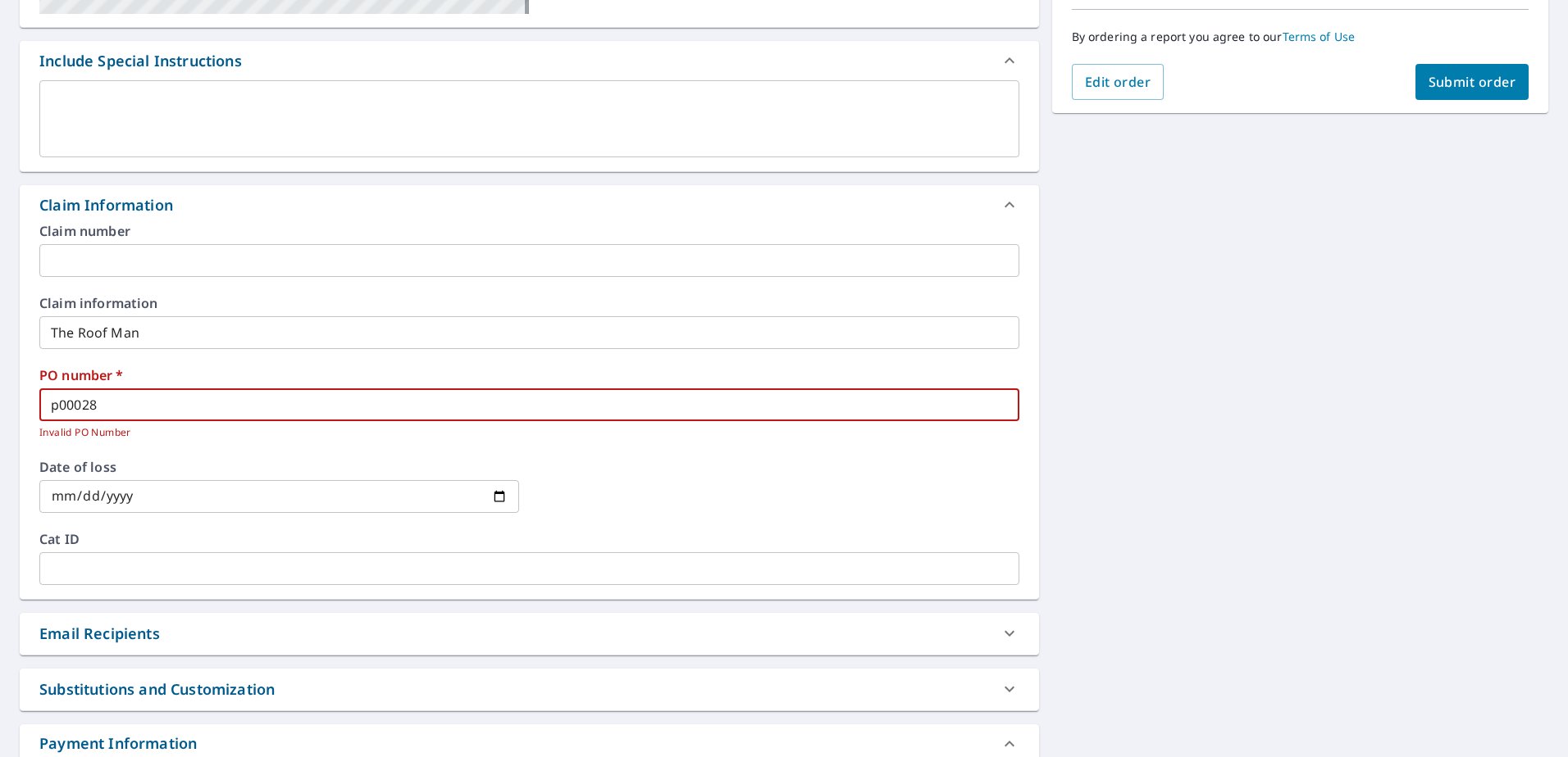
type input "p000285"
checkbox input "true"
type input "p0002859"
checkbox input "true"
type input "p00028599"
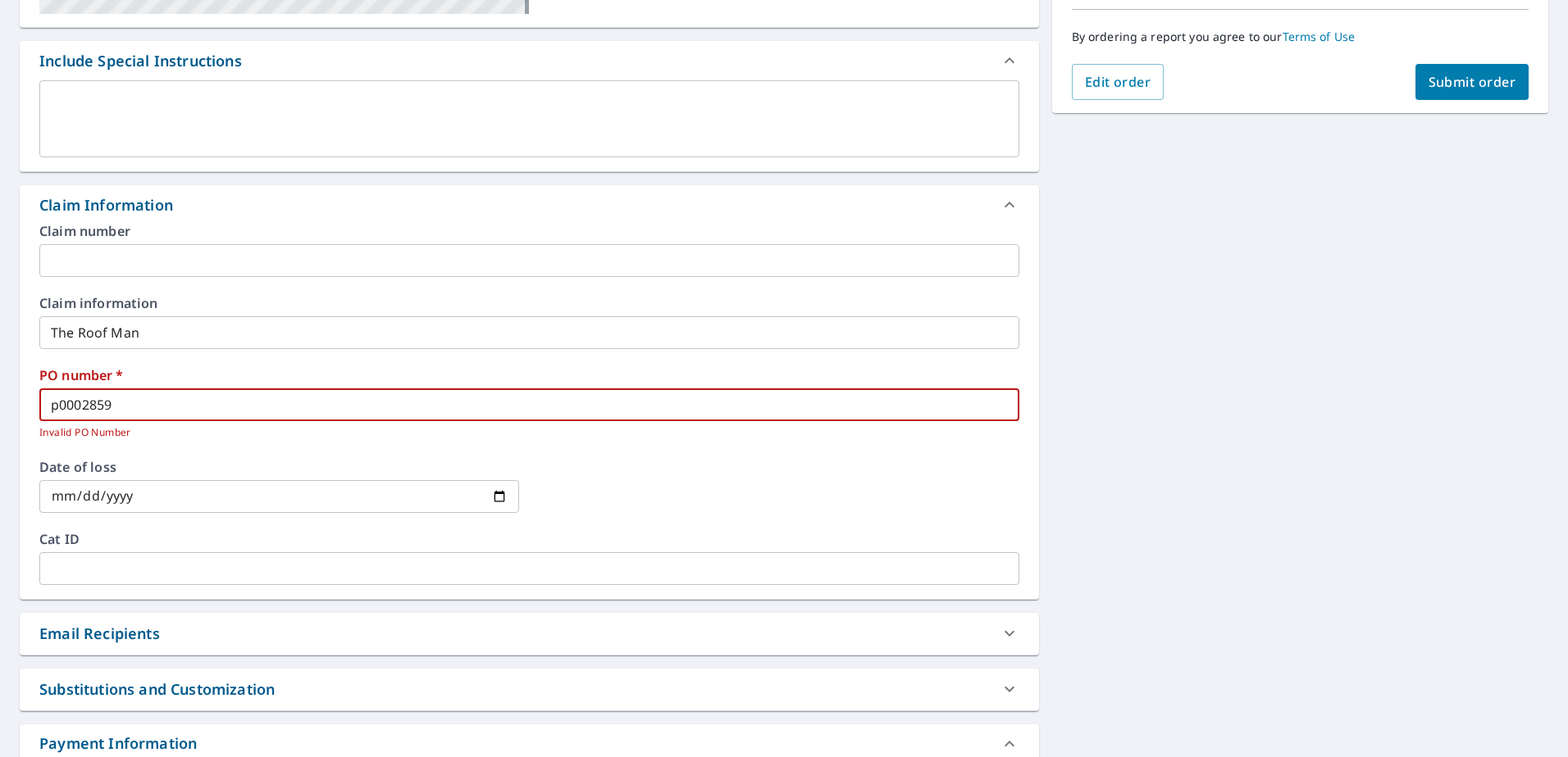
checkbox input "true"
type input "p000285993"
checkbox input "true"
type input "p000285993"
click at [1428, 82] on span "Submit order" at bounding box center [1471, 81] width 87 height 18
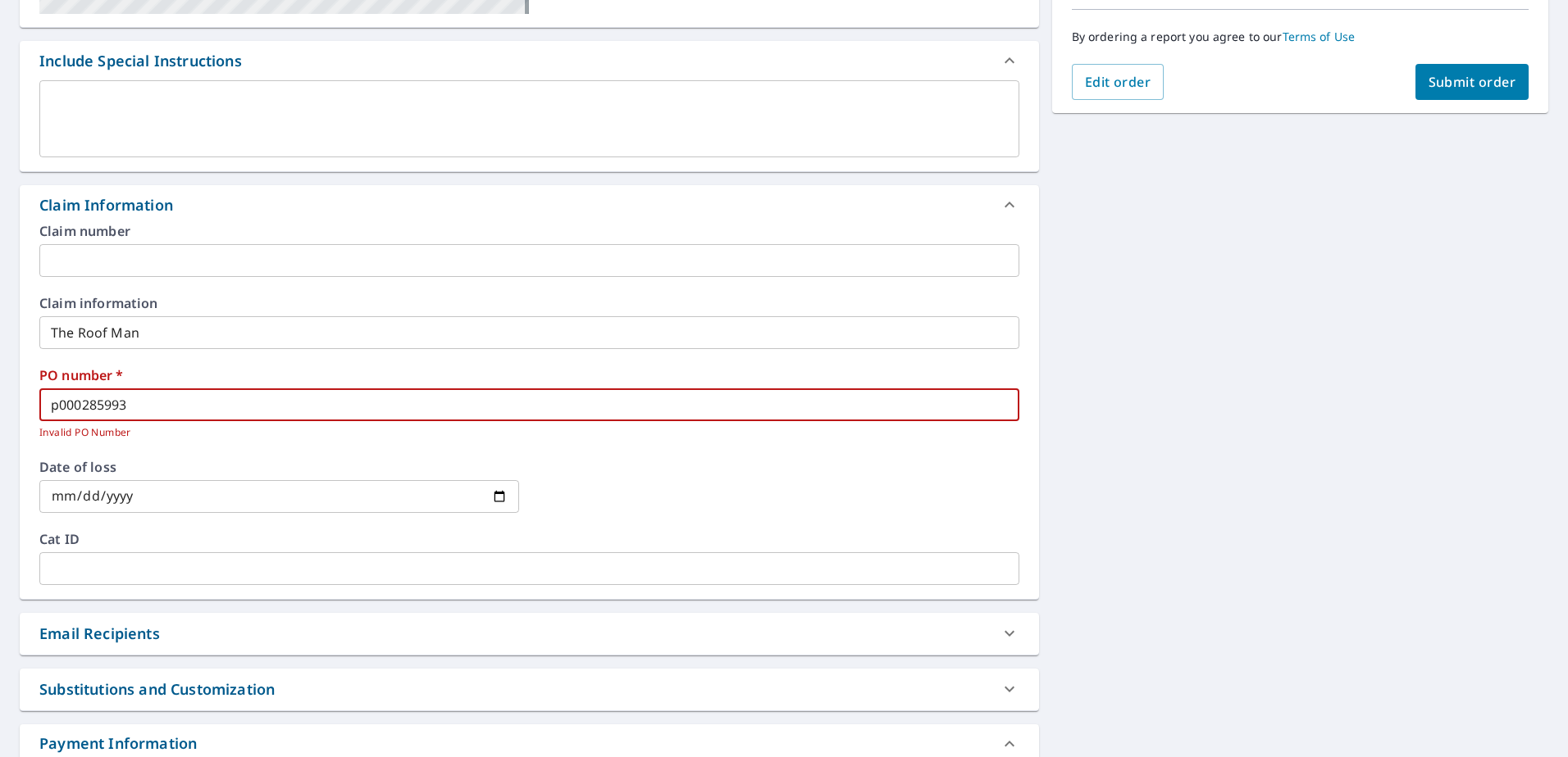
checkbox input "true"
